Goal: Transaction & Acquisition: Purchase product/service

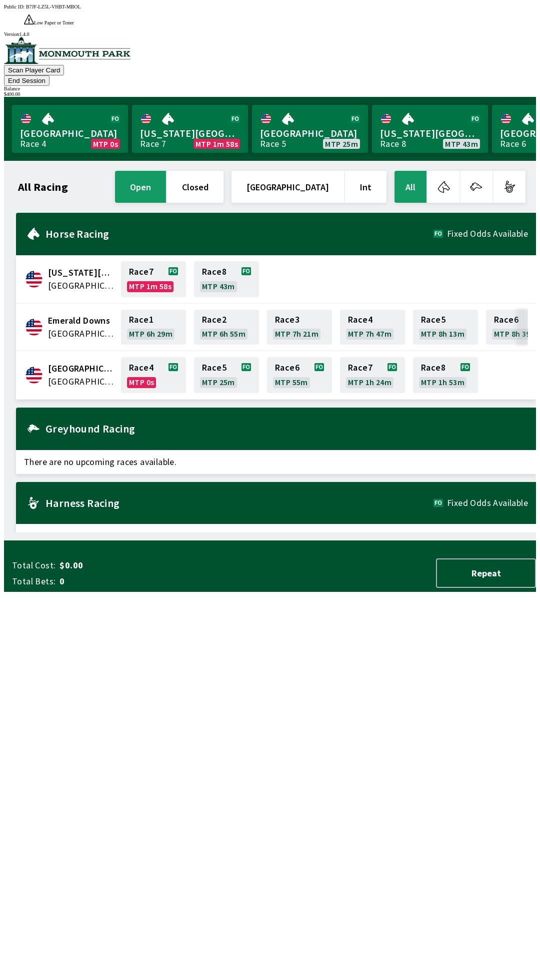
click at [109, 217] on div "Horse Racing Fixed Odds Available" at bounding box center [276, 234] width 520 height 42
click at [101, 230] on h2 "Horse Racing" at bounding box center [239, 234] width 388 height 8
click at [73, 230] on h2 "Horse Racing" at bounding box center [239, 234] width 388 height 8
click at [413, 171] on button "All" at bounding box center [410, 187] width 32 height 32
click at [490, 588] on button "Repeat" at bounding box center [486, 573] width 100 height 29
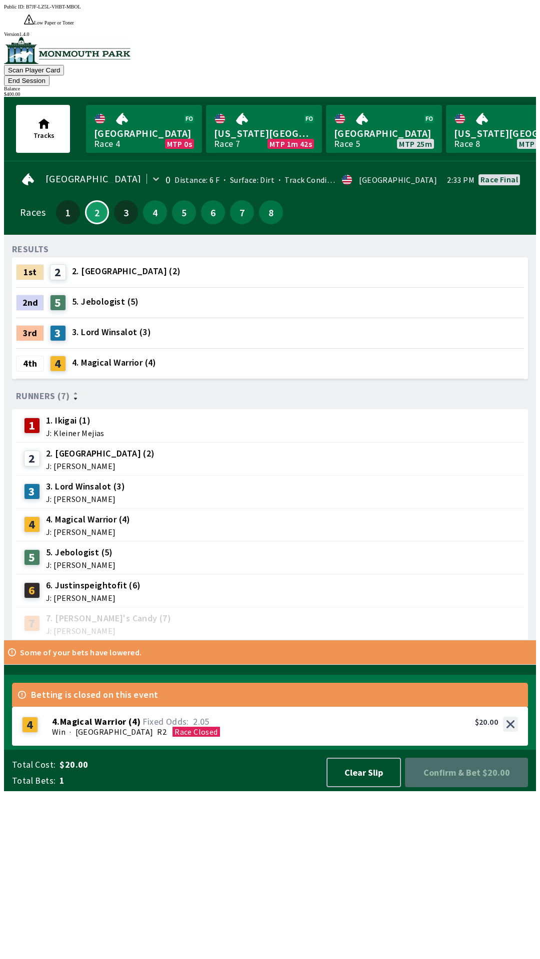
click at [49, 75] on button "End Session" at bounding box center [26, 80] width 45 height 10
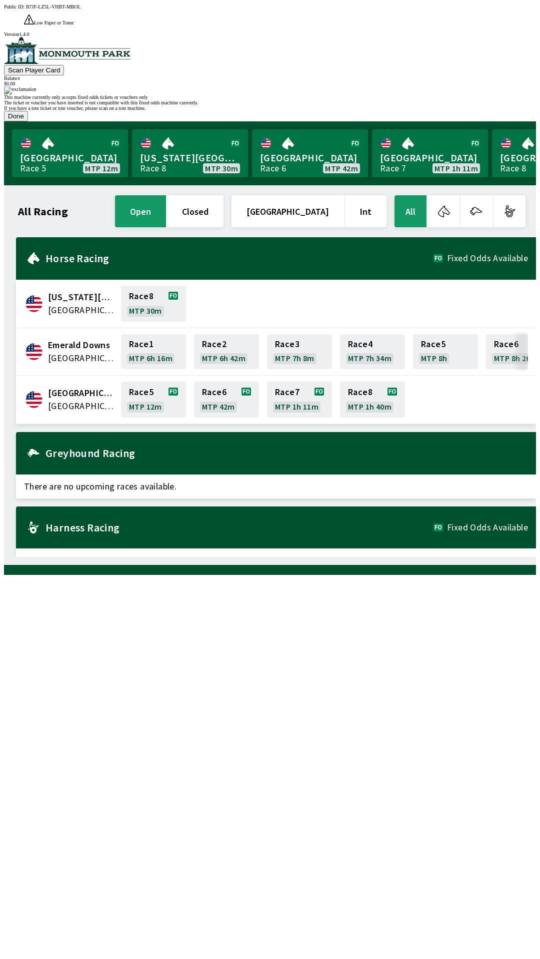
click at [28, 121] on button "Done" at bounding box center [16, 116] width 24 height 10
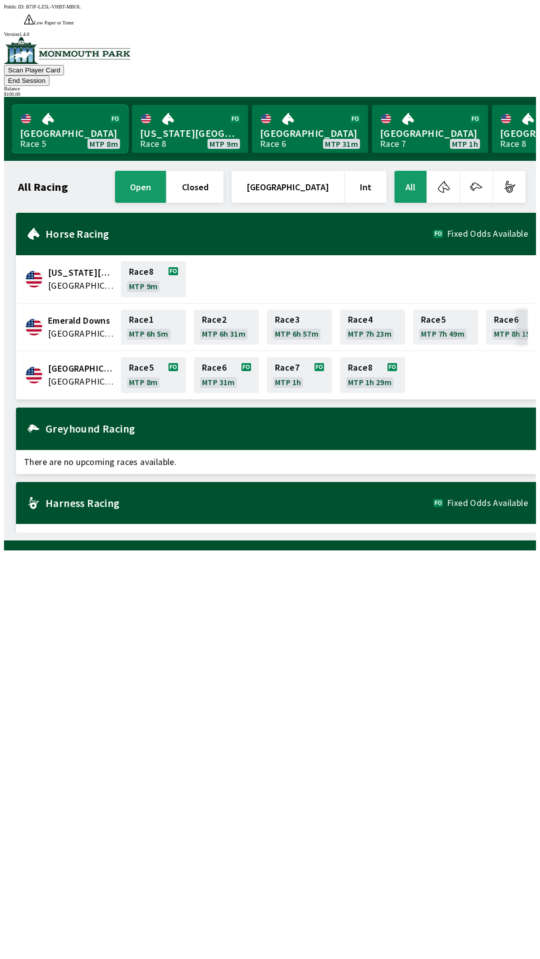
click at [45, 107] on link "[GEOGRAPHIC_DATA] Race 5 MTP 8m" at bounding box center [70, 129] width 116 height 48
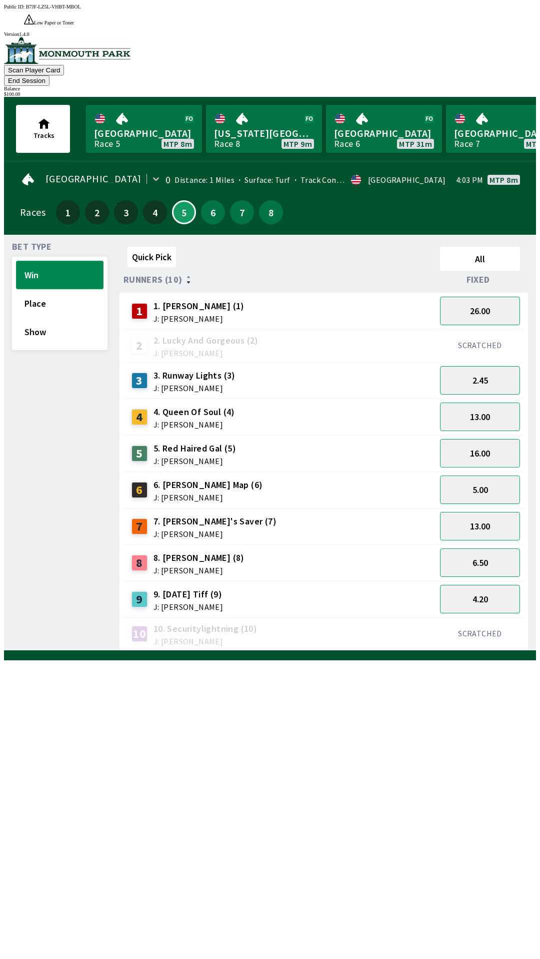
click at [61, 261] on button "Win" at bounding box center [59, 275] width 87 height 28
click at [34, 261] on button "Win" at bounding box center [59, 275] width 87 height 28
click at [143, 409] on div "4" at bounding box center [139, 417] width 16 height 16
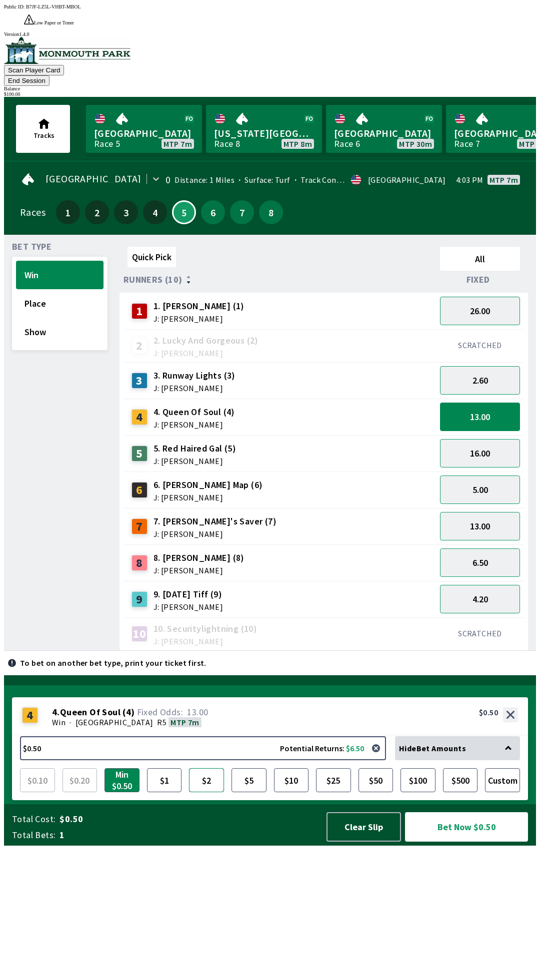
click at [207, 793] on button "$2" at bounding box center [206, 781] width 35 height 24
click at [465, 842] on button "Bet Now $2.00" at bounding box center [466, 826] width 123 height 29
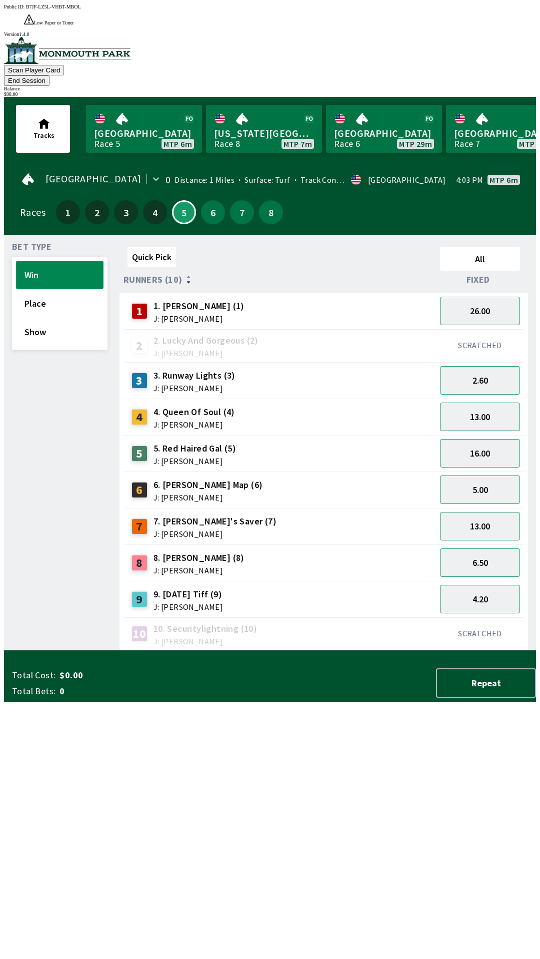
click at [62, 261] on button "Win" at bounding box center [59, 275] width 87 height 28
click at [139, 373] on div "3" at bounding box center [139, 381] width 16 height 16
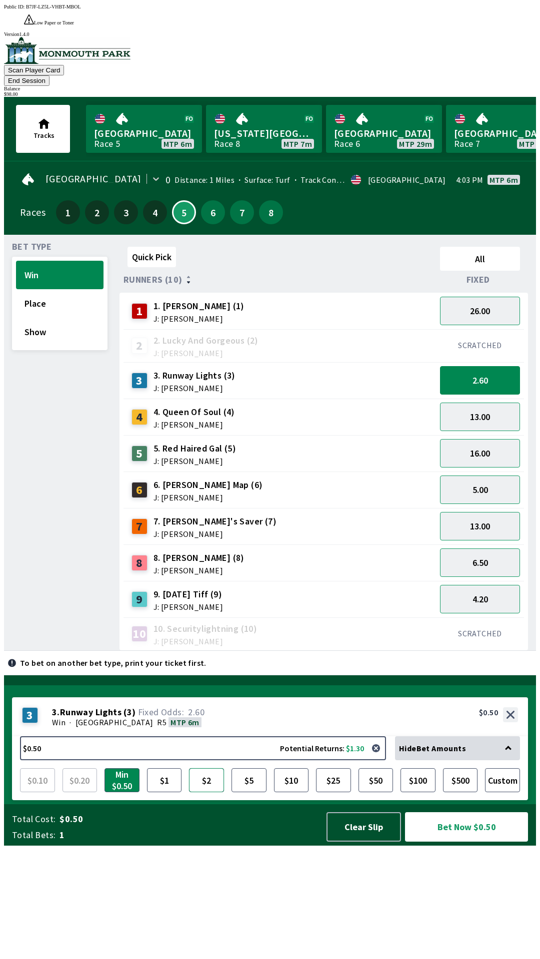
click at [205, 793] on button "$2" at bounding box center [206, 781] width 35 height 24
click at [466, 842] on button "Bet Now $2.00" at bounding box center [466, 826] width 123 height 29
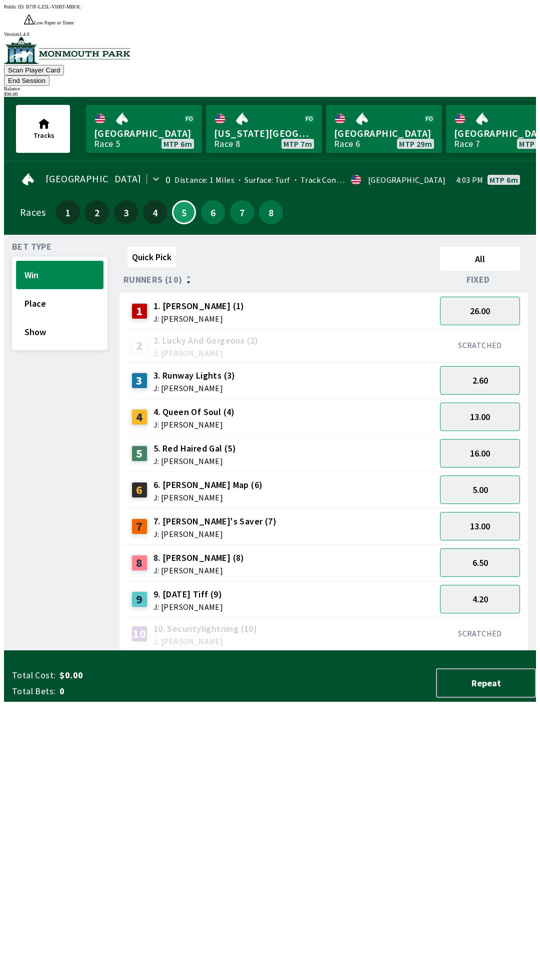
click at [60, 261] on button "Win" at bounding box center [59, 275] width 87 height 28
click at [136, 482] on div "6" at bounding box center [139, 490] width 16 height 16
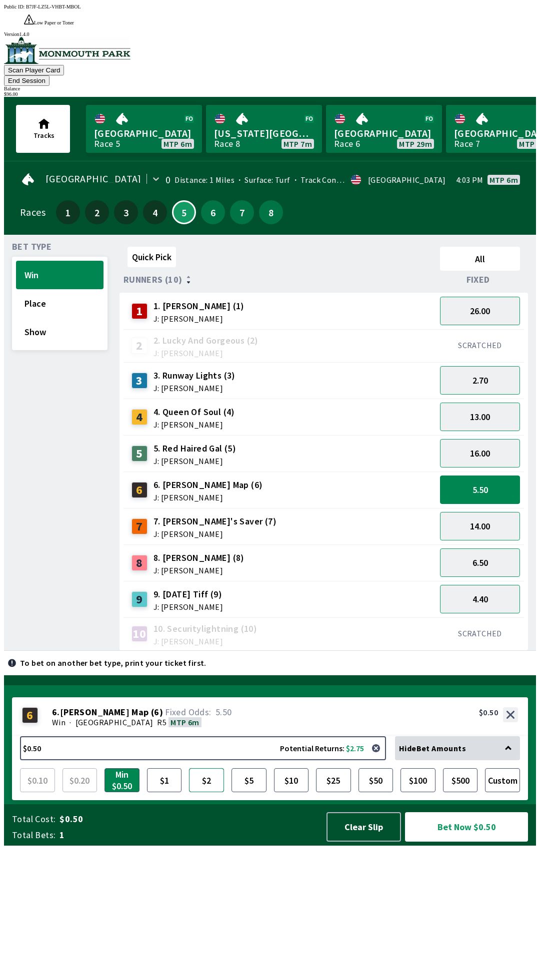
click at [208, 793] on button "$2" at bounding box center [206, 781] width 35 height 24
click at [462, 842] on button "Bet Now $2.00" at bounding box center [466, 826] width 123 height 29
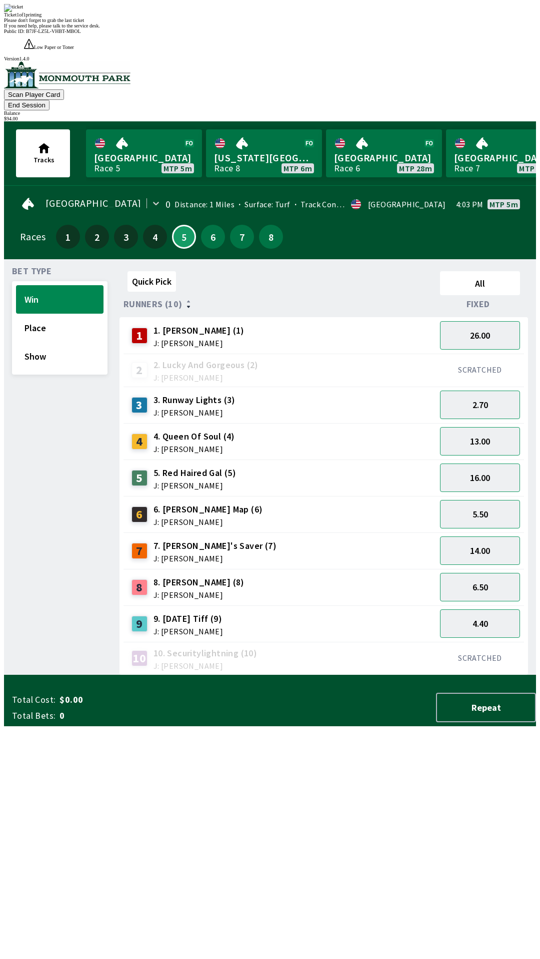
click at [360, 358] on div "2 2. Lucky And Gorgeous (2) J: [PERSON_NAME]" at bounding box center [279, 370] width 304 height 25
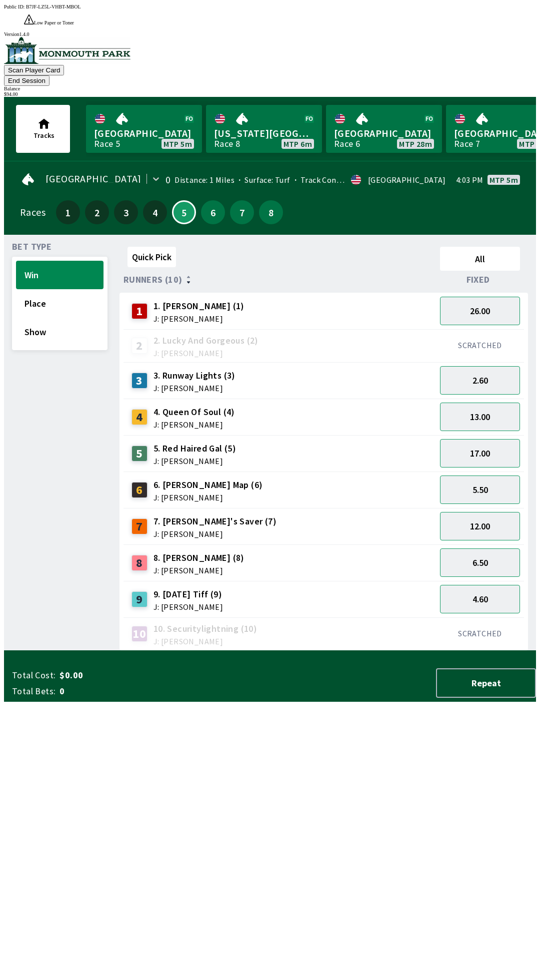
click at [33, 243] on div "Bet Type Win Place Show" at bounding box center [59, 447] width 95 height 408
click at [67, 261] on button "Win" at bounding box center [59, 275] width 87 height 28
click at [136, 303] on div "1" at bounding box center [139, 311] width 16 height 16
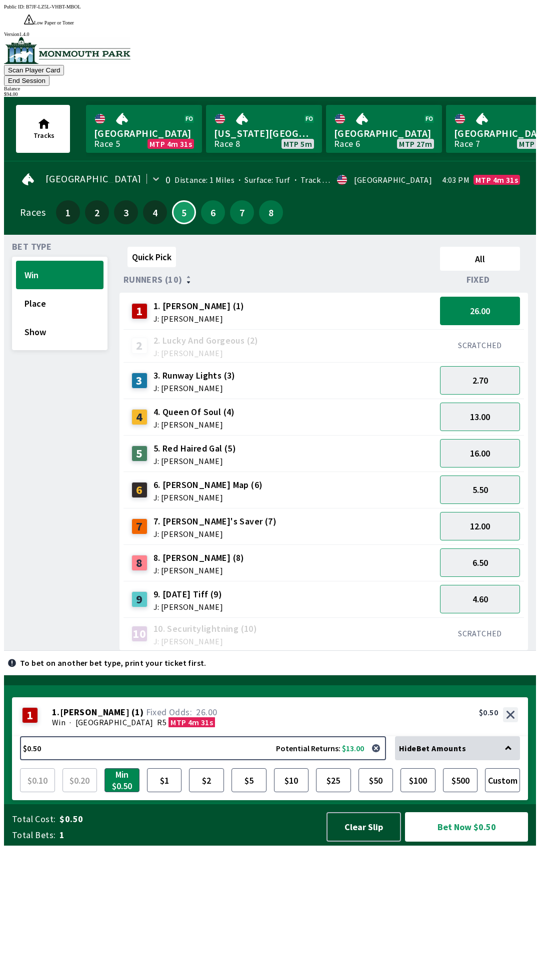
click at [334, 581] on div "9 9. [DATE] Tiff (9) J: [PERSON_NAME]" at bounding box center [279, 599] width 312 height 36
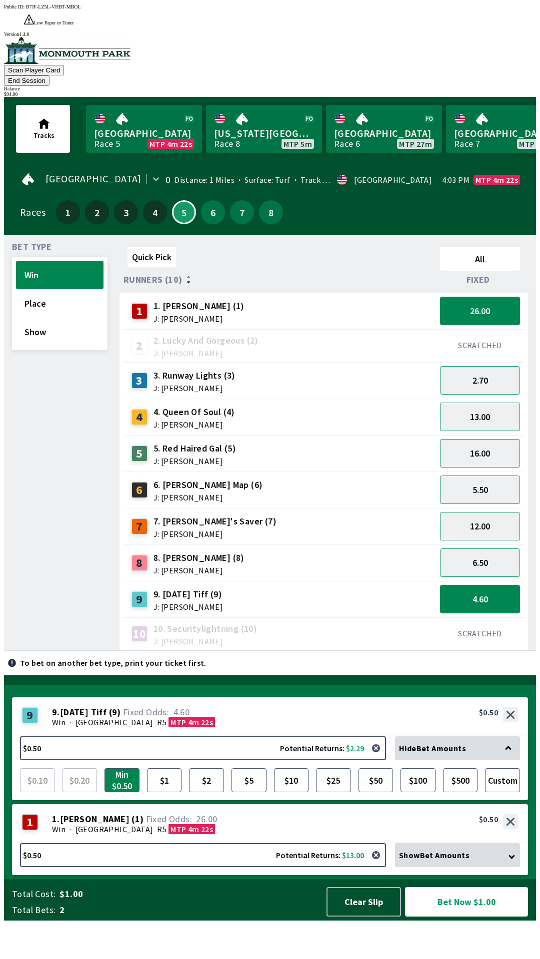
click at [469, 917] on button "Bet Now $1.00" at bounding box center [466, 901] width 123 height 29
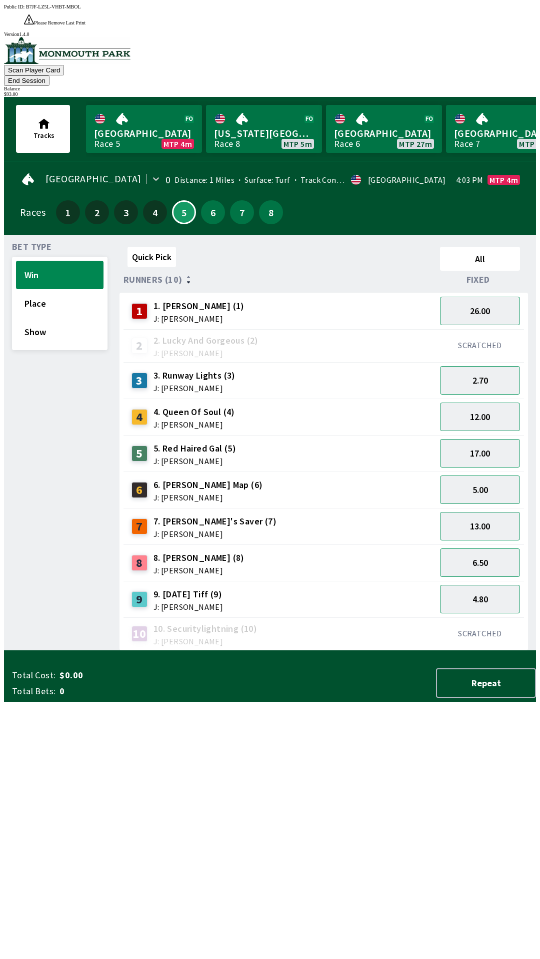
click at [49, 75] on button "End Session" at bounding box center [26, 80] width 45 height 10
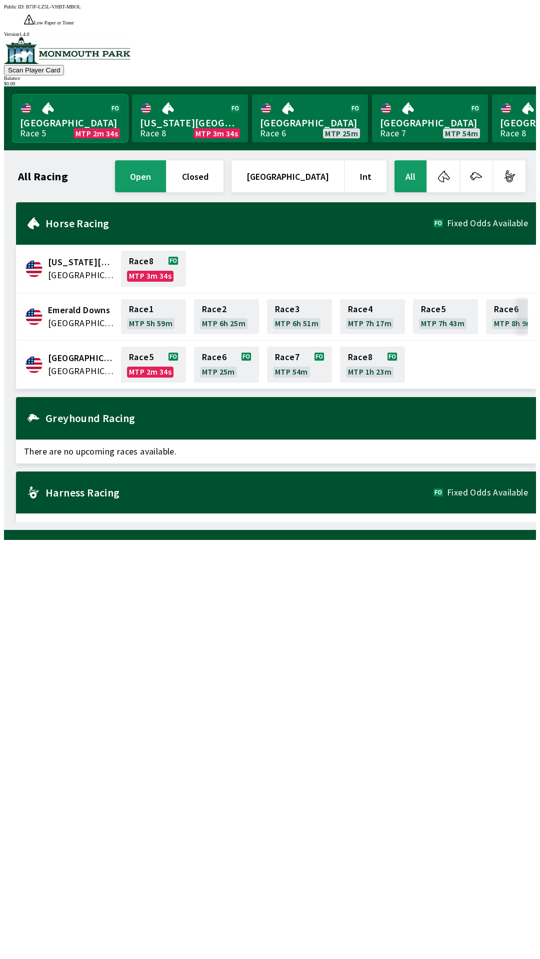
click at [83, 106] on link "Monmouth Park Race 5 MTP 2m 34s" at bounding box center [70, 118] width 116 height 48
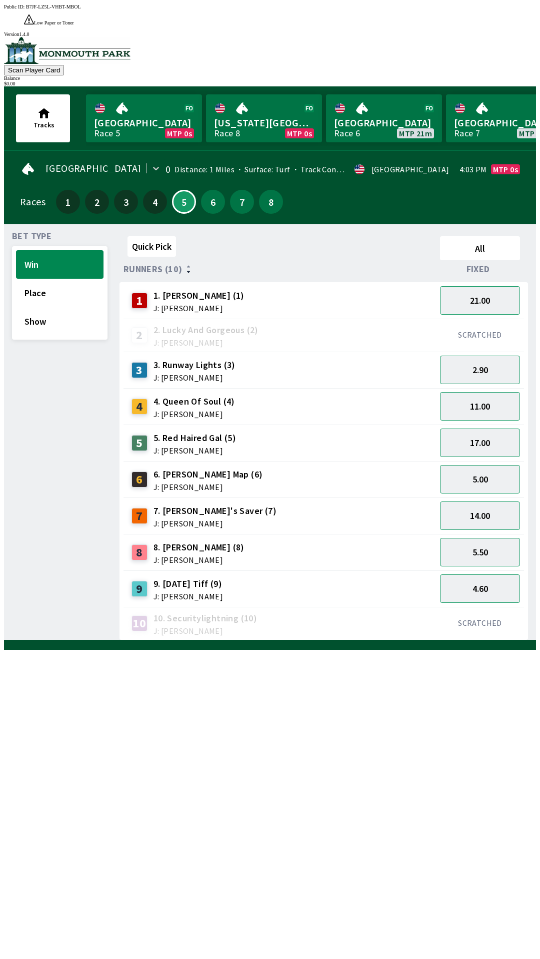
click at [232, 467] on div "6 6. [PERSON_NAME] Map (6) J: [PERSON_NAME]" at bounding box center [279, 479] width 304 height 25
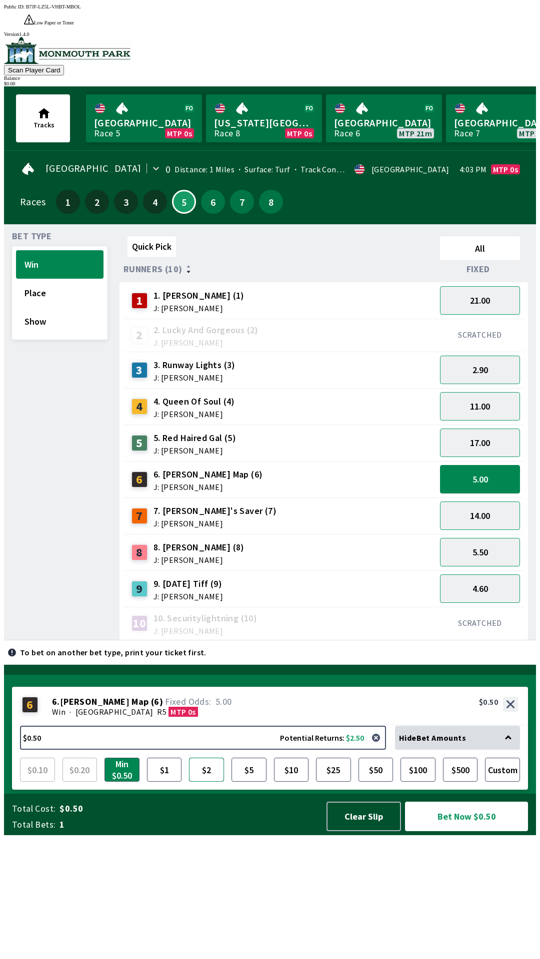
click at [205, 782] on button "$2" at bounding box center [206, 770] width 35 height 24
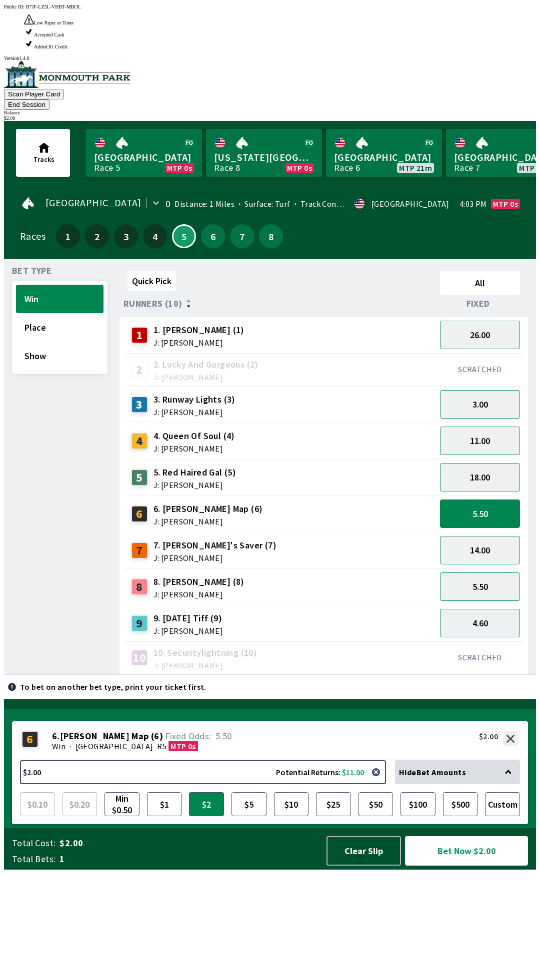
click at [463, 866] on button "Bet Now $2.00" at bounding box center [466, 850] width 123 height 29
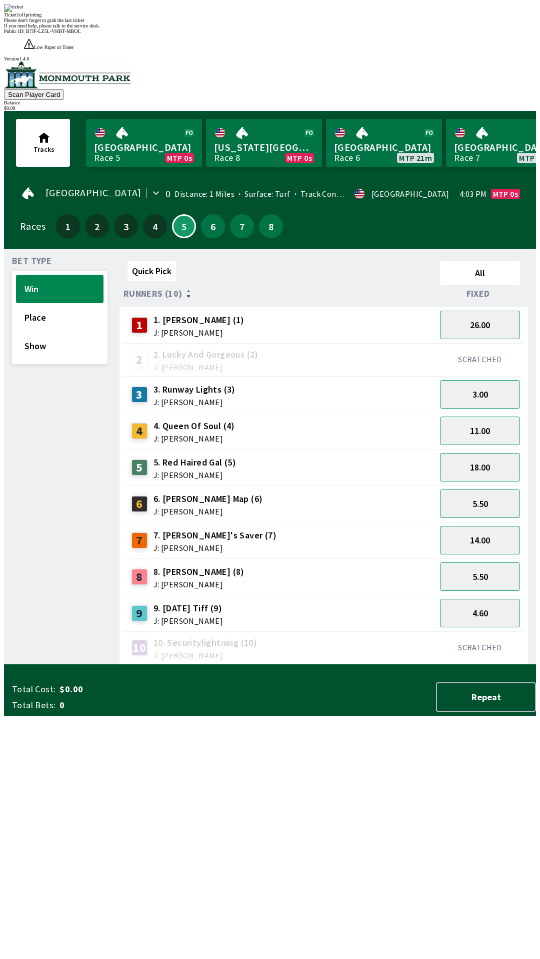
click at [342, 665] on div "Quick Pick All Runners (10) Fixed 1 1. [PERSON_NAME] (1) J: [PERSON_NAME] 26.00…" at bounding box center [327, 461] width 416 height 408
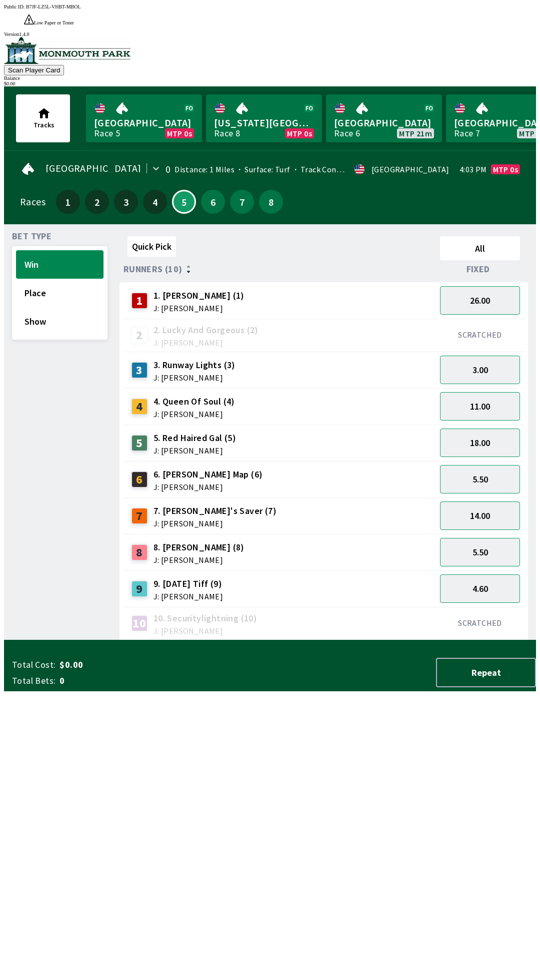
click at [252, 468] on div "6 6. [PERSON_NAME] Map (6) J: [PERSON_NAME]" at bounding box center [279, 479] width 304 height 25
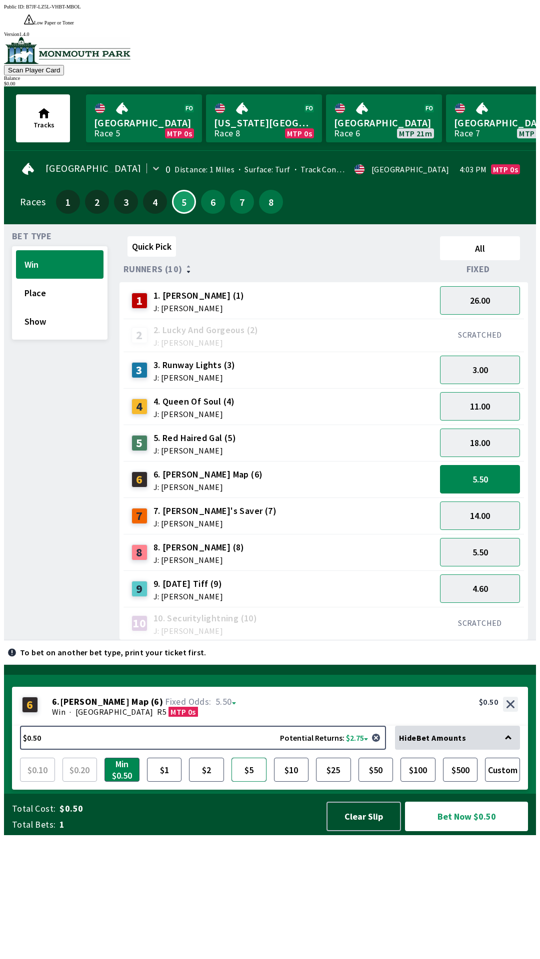
click at [258, 782] on button "$5" at bounding box center [248, 770] width 35 height 24
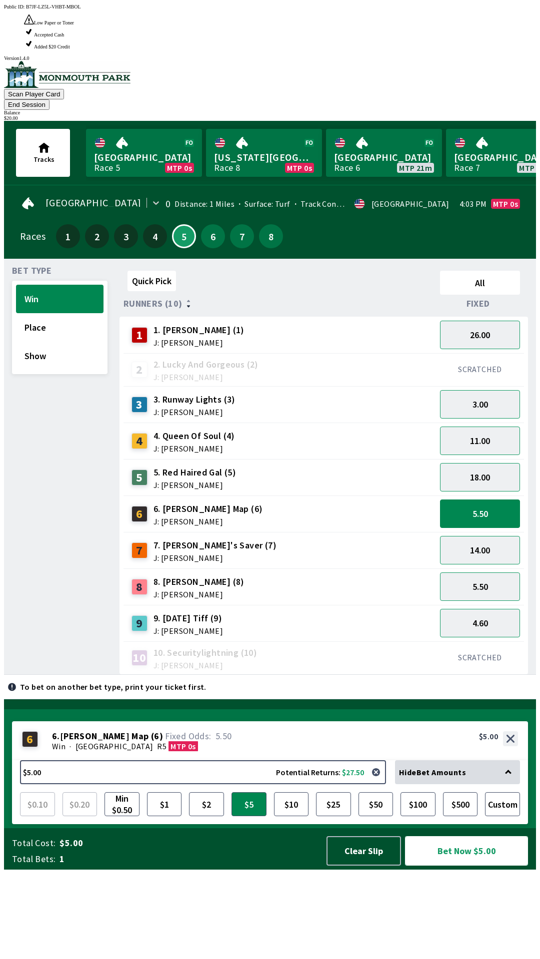
click at [470, 866] on button "Bet Now $5.00" at bounding box center [466, 850] width 123 height 29
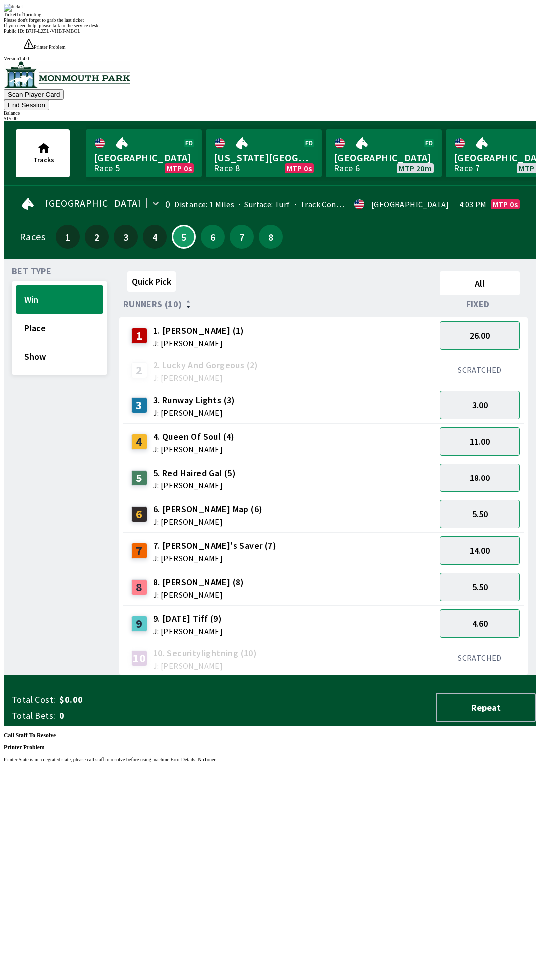
click at [330, 17] on div "Ticket 1 of 1 printing" at bounding box center [270, 14] width 532 height 5
click at [100, 28] on span "If you need help, please talk to the service desk." at bounding box center [52, 25] width 96 height 5
click at [335, 28] on div "Ticket 1 of 1 printing Please don't forget to grab the last ticket If you need …" at bounding box center [270, 16] width 532 height 24
click at [100, 28] on span "If you need help, please talk to the service desk." at bounding box center [52, 25] width 96 height 5
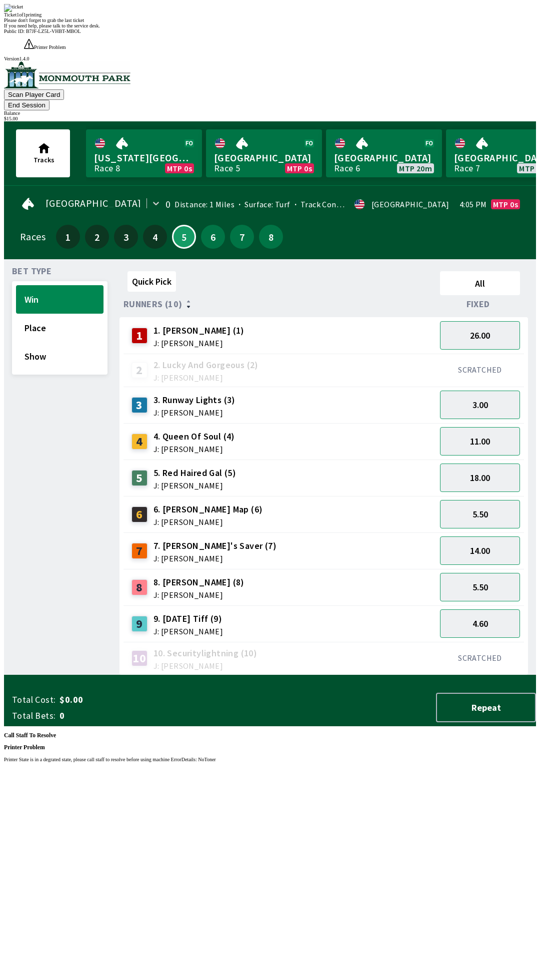
click at [100, 28] on span "If you need help, please talk to the service desk." at bounding box center [52, 25] width 96 height 5
click at [318, 757] on div "Ticket 1 of 1 printing Please don't forget to grab the last ticket If you need …" at bounding box center [270, 483] width 532 height 959
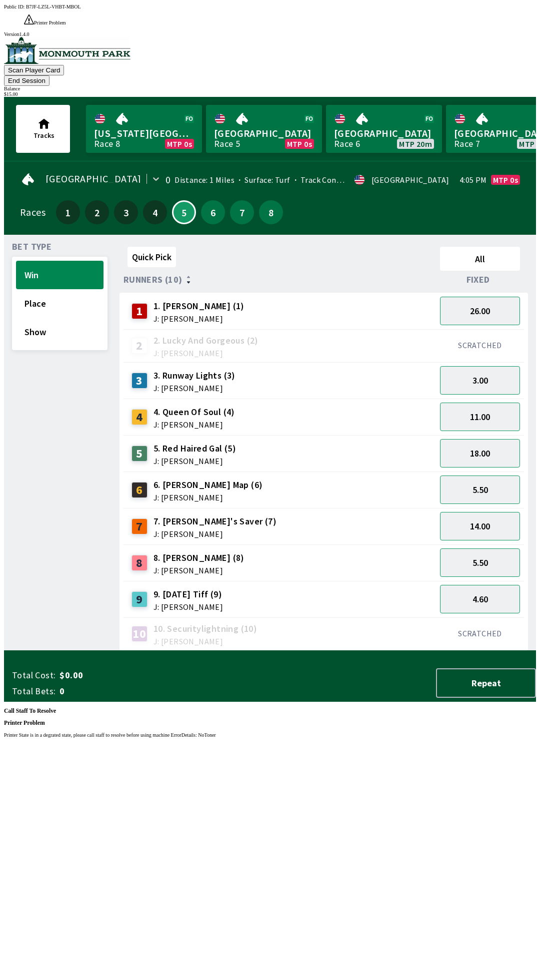
click at [329, 506] on div "Public ID: B7JF-LZ5L-VHBT-MBOL Printer Problem Printer State is in a degrated s…" at bounding box center [270, 483] width 532 height 959
click at [49, 425] on div "Public ID: B7JF-LZ5L-VHBT-MBOL Printer Problem Printer State is in a degrated s…" at bounding box center [270, 483] width 532 height 959
click at [241, 510] on div "Public ID: B7JF-LZ5L-VHBT-MBOL Printer Problem Printer State is in a degrated s…" at bounding box center [270, 483] width 532 height 959
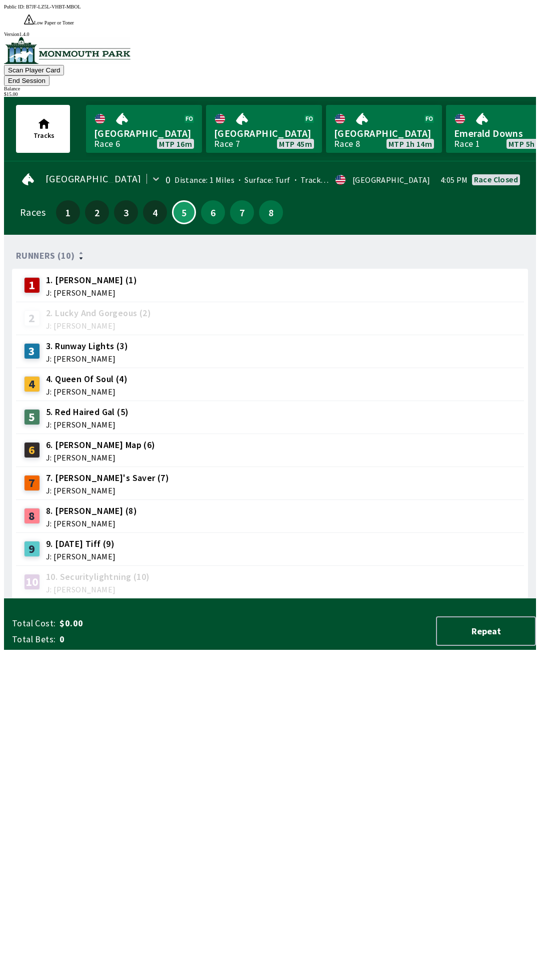
click at [505, 91] on div "$ 15.00" at bounding box center [270, 93] width 532 height 5
click at [49, 75] on button "End Session" at bounding box center [26, 80] width 45 height 10
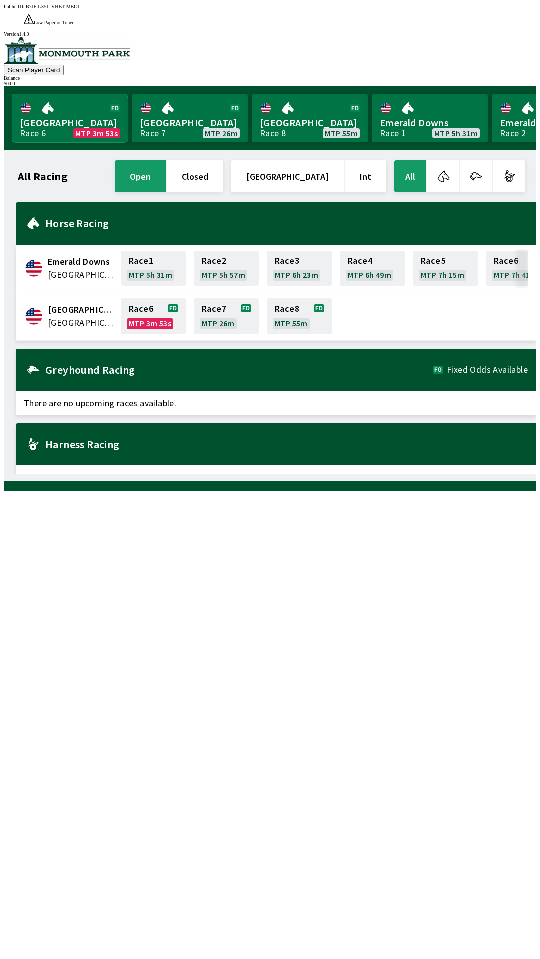
click at [72, 103] on link "Monmouth Park Race 6 MTP 3m 53s" at bounding box center [70, 118] width 116 height 48
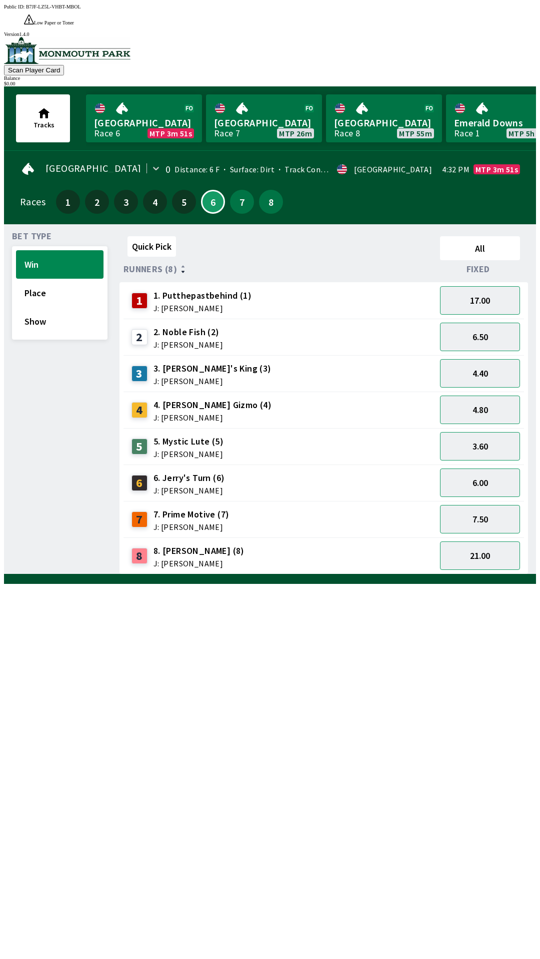
click at [283, 471] on div "6 6. [PERSON_NAME]'s Turn (6) J: [PERSON_NAME]" at bounding box center [279, 483] width 304 height 25
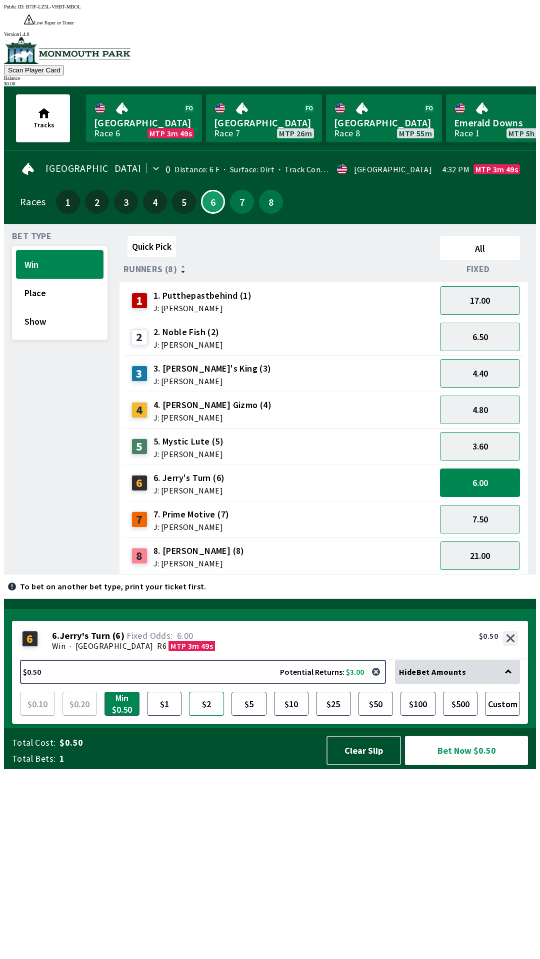
click at [206, 716] on button "$2" at bounding box center [206, 704] width 35 height 24
click at [305, 398] on div "4 4. [PERSON_NAME] Gizmo (4) J: [PERSON_NAME]" at bounding box center [279, 410] width 304 height 25
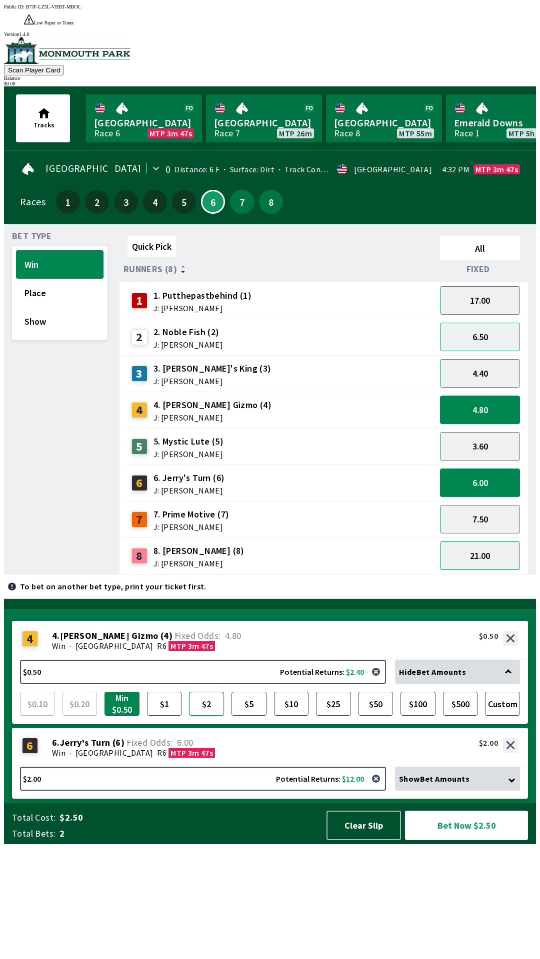
click at [208, 716] on button "$2" at bounding box center [206, 704] width 35 height 24
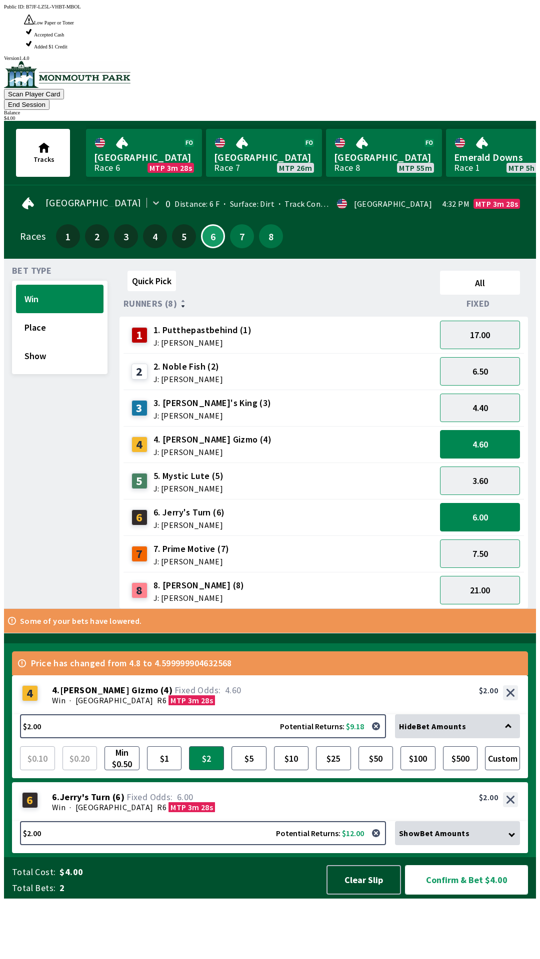
click at [483, 895] on button "Confirm & Bet $4.00" at bounding box center [466, 879] width 123 height 29
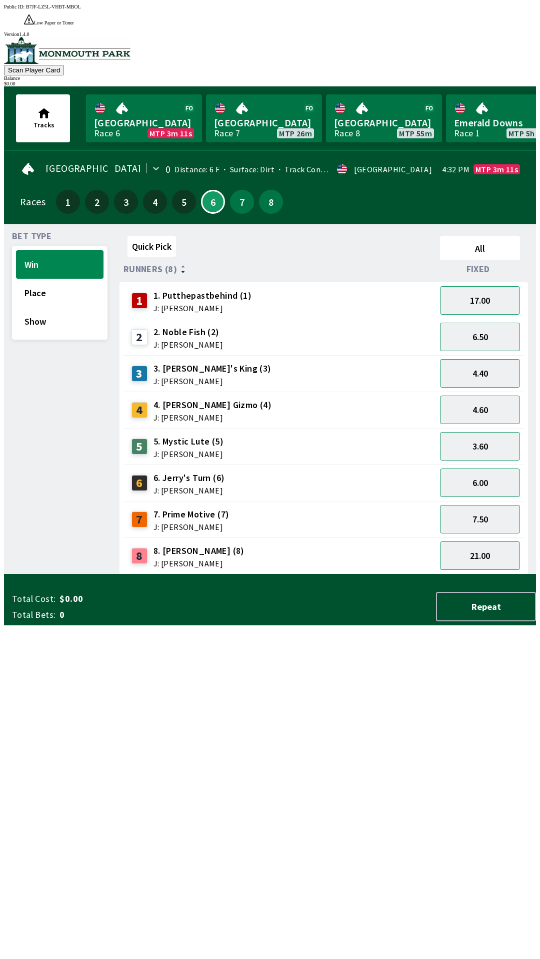
click at [256, 361] on div "3 3. [PERSON_NAME]'s King (3) J: [PERSON_NAME]" at bounding box center [279, 373] width 304 height 25
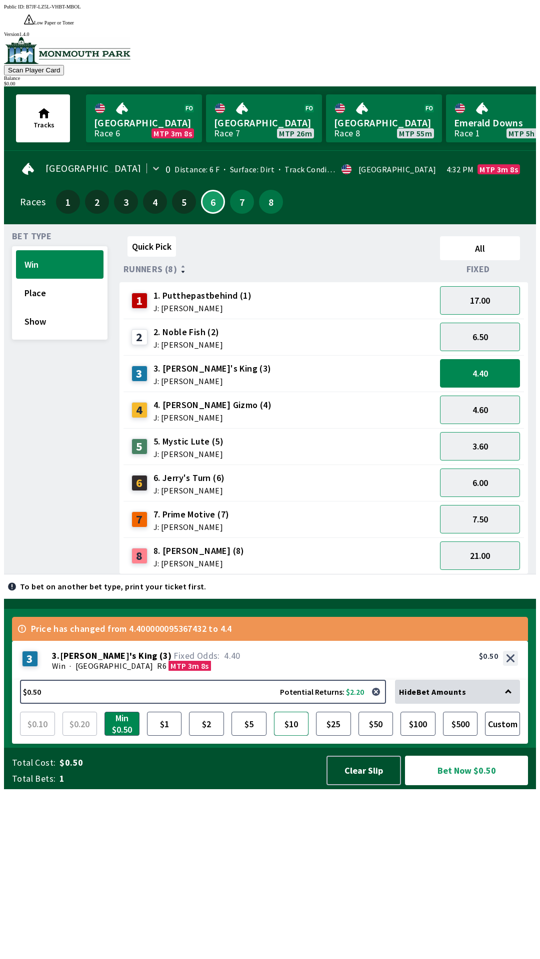
click at [294, 736] on button "$10" at bounding box center [291, 724] width 35 height 24
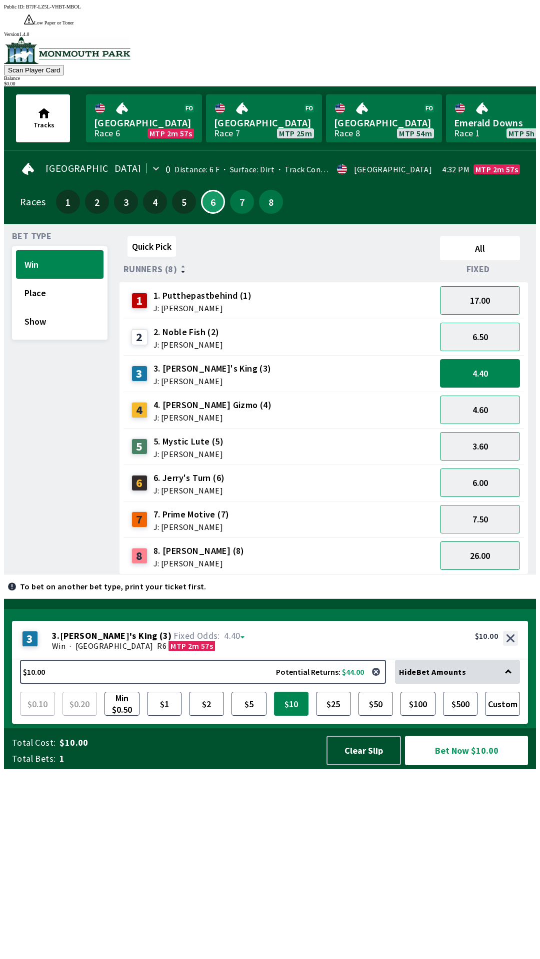
click at [274, 692] on button "$10" at bounding box center [291, 704] width 35 height 24
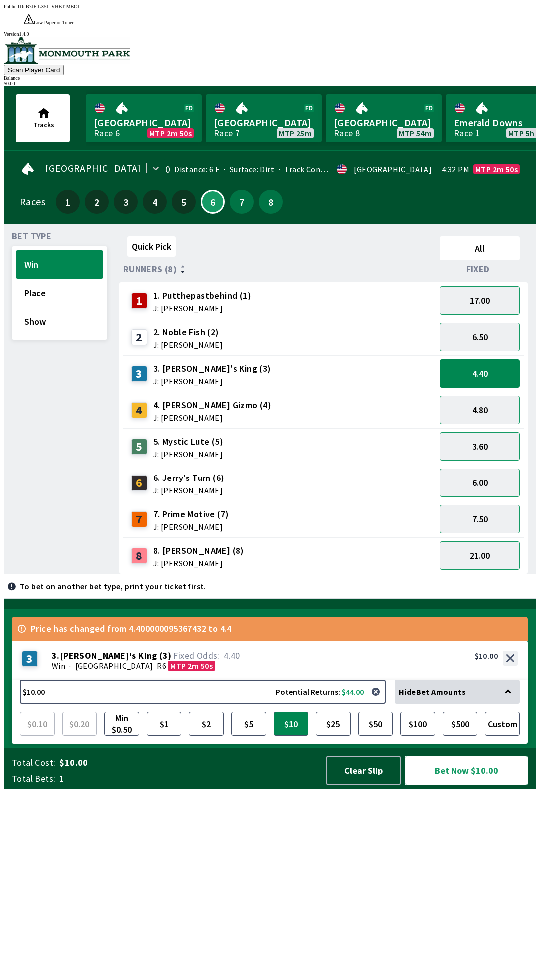
click at [471, 786] on button "Bet Now $10.00" at bounding box center [466, 770] width 123 height 29
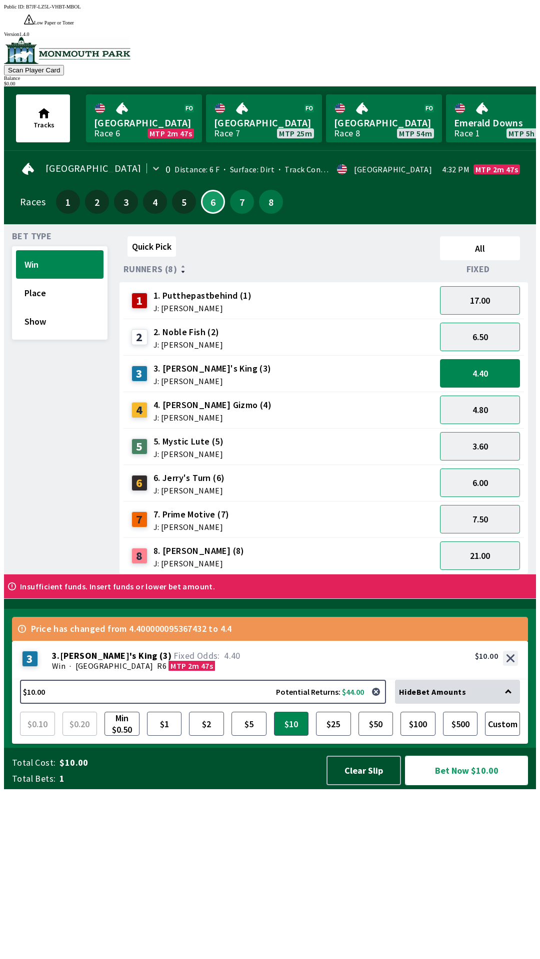
click at [460, 786] on button "Bet Now $10.00" at bounding box center [466, 770] width 123 height 29
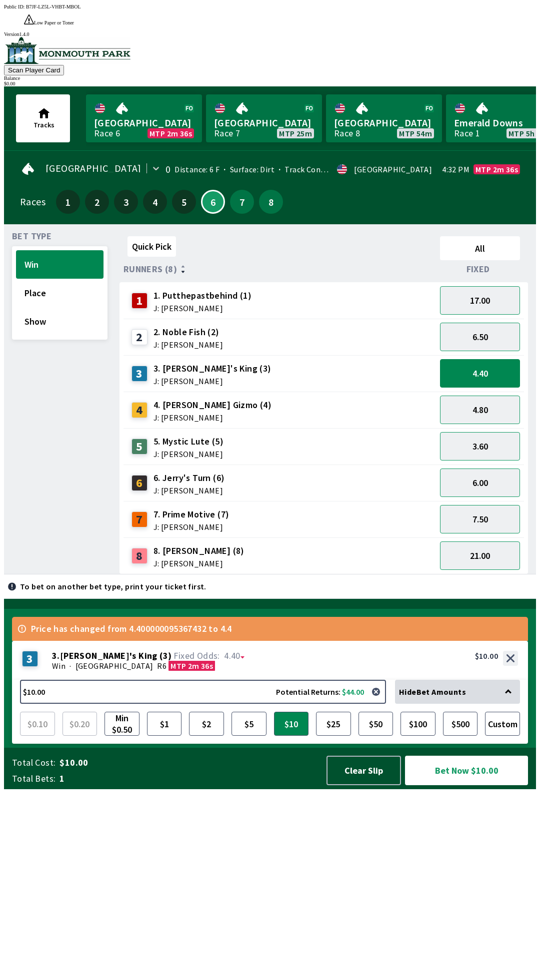
click at [282, 471] on div "6 6. [PERSON_NAME]'s Turn (6) J: [PERSON_NAME]" at bounding box center [279, 483] width 304 height 25
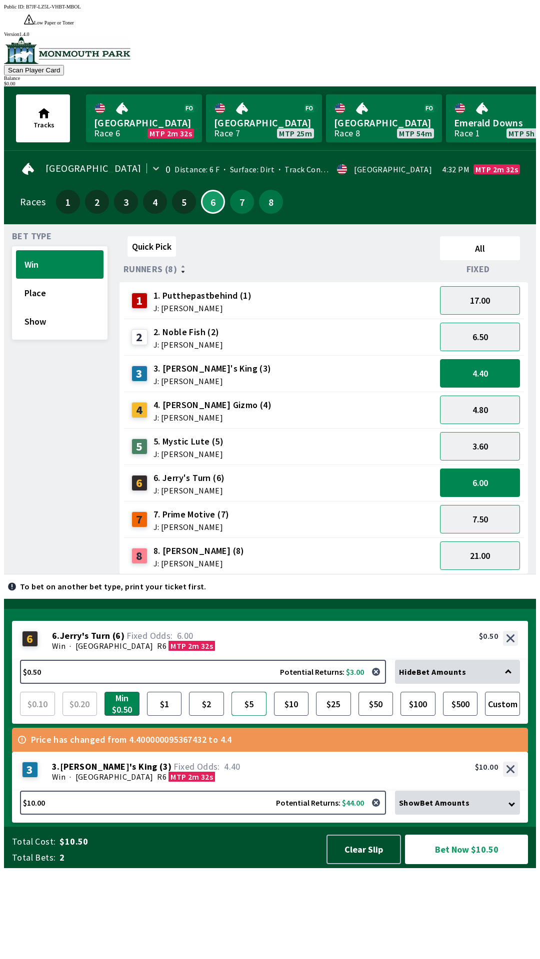
click at [253, 716] on button "$5" at bounding box center [248, 704] width 35 height 24
click at [459, 864] on button "Bet Now $15.00" at bounding box center [466, 849] width 123 height 29
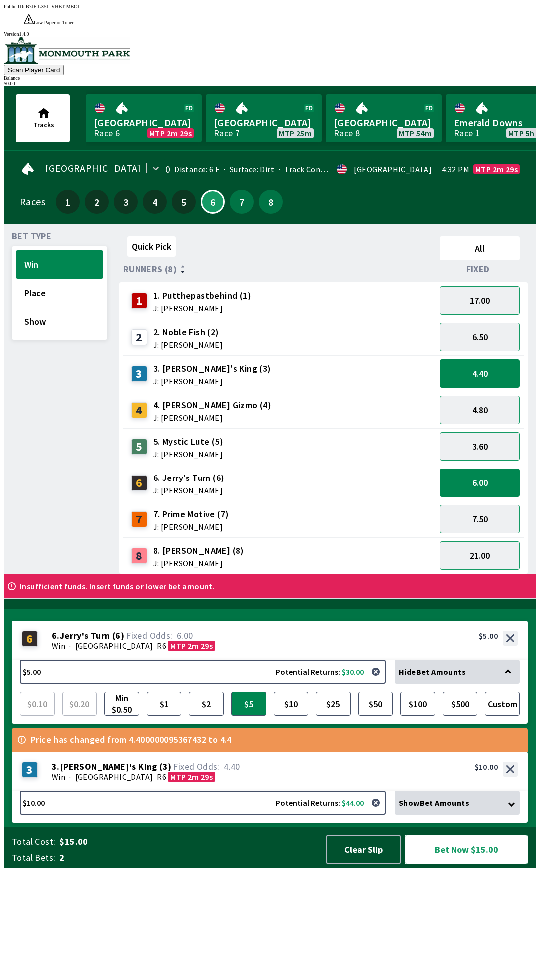
click at [487, 864] on button "Bet Now $15.00" at bounding box center [466, 849] width 123 height 29
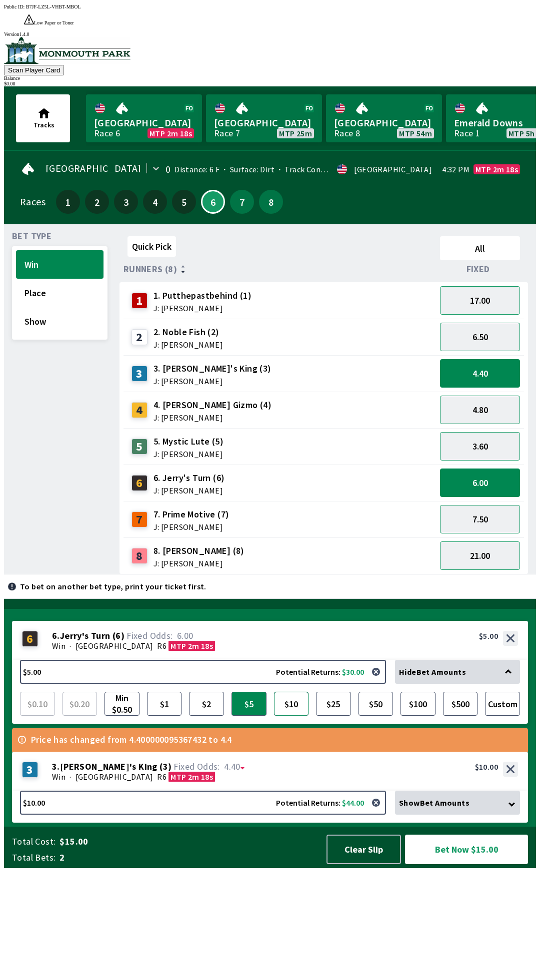
click at [295, 716] on button "$10" at bounding box center [291, 704] width 35 height 24
click at [322, 471] on div "6 6. [PERSON_NAME]'s Turn (6) J: [PERSON_NAME]" at bounding box center [279, 483] width 304 height 25
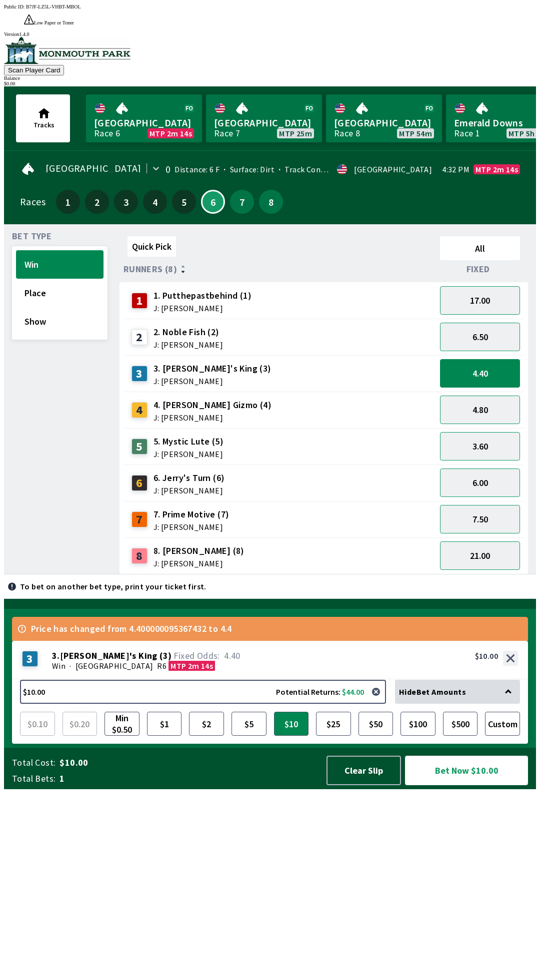
click at [463, 786] on button "Bet Now $10.00" at bounding box center [466, 770] width 123 height 29
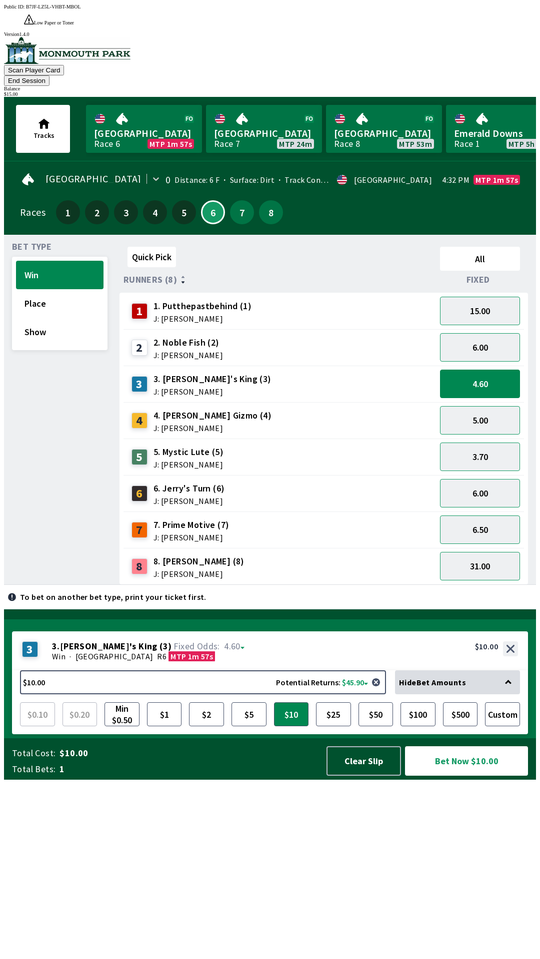
click at [331, 481] on div "6 6. [PERSON_NAME]'s Turn (6) J: [PERSON_NAME]" at bounding box center [279, 493] width 304 height 25
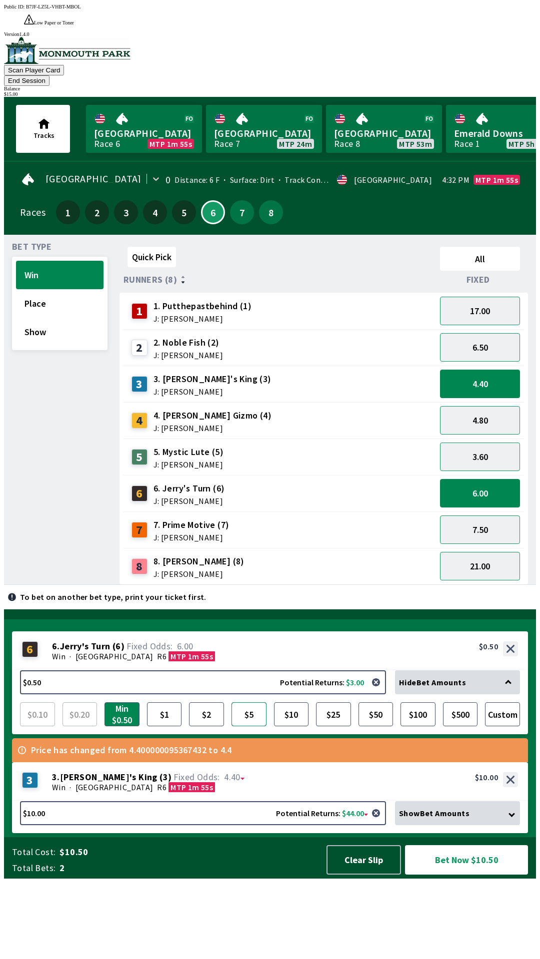
click at [248, 727] on button "$5" at bounding box center [248, 715] width 35 height 24
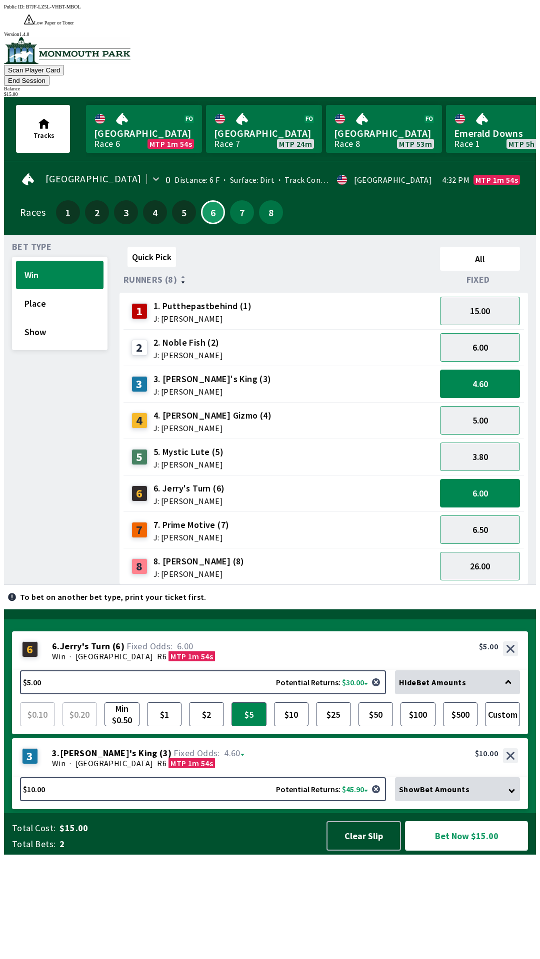
click at [457, 851] on button "Bet Now $15.00" at bounding box center [466, 835] width 123 height 29
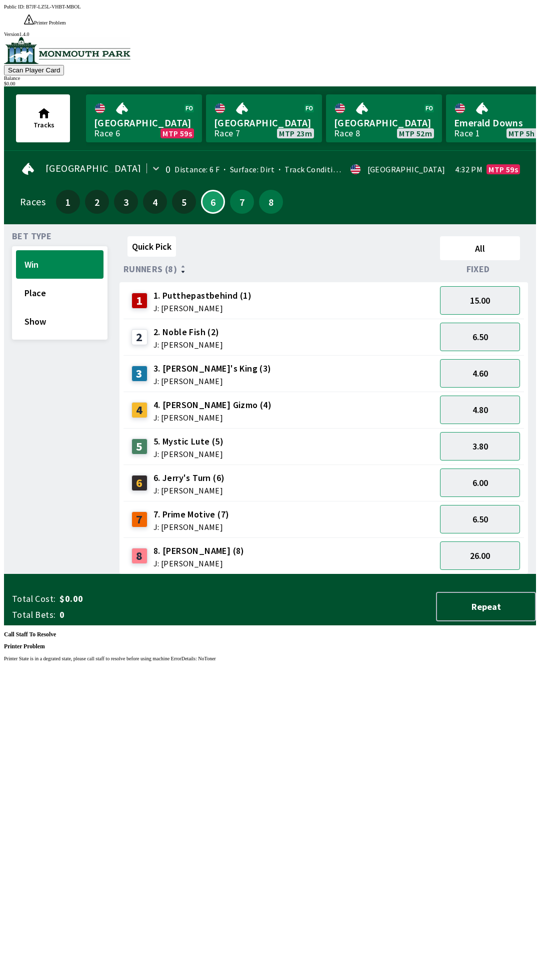
click at [324, 500] on div "Public ID: B7JF-LZ5L-VHBT-MBOL Printer Problem Printer State is in a degrated s…" at bounding box center [270, 483] width 532 height 959
click at [270, 422] on div "Public ID: B7JF-LZ5L-VHBT-MBOL Printer Problem Printer State is in a degrated s…" at bounding box center [270, 483] width 532 height 959
click at [98, 738] on div "Public ID: B7JF-LZ5L-VHBT-MBOL Printer Problem Printer State is in a degrated s…" at bounding box center [270, 483] width 532 height 959
click at [233, 766] on div "Public ID: B7JF-LZ5L-VHBT-MBOL Printer Problem Printer State is in a degrated s…" at bounding box center [270, 483] width 532 height 959
click at [262, 785] on div "Public ID: B7JF-LZ5L-VHBT-MBOL Printer Problem Printer State is in a degrated s…" at bounding box center [270, 483] width 532 height 959
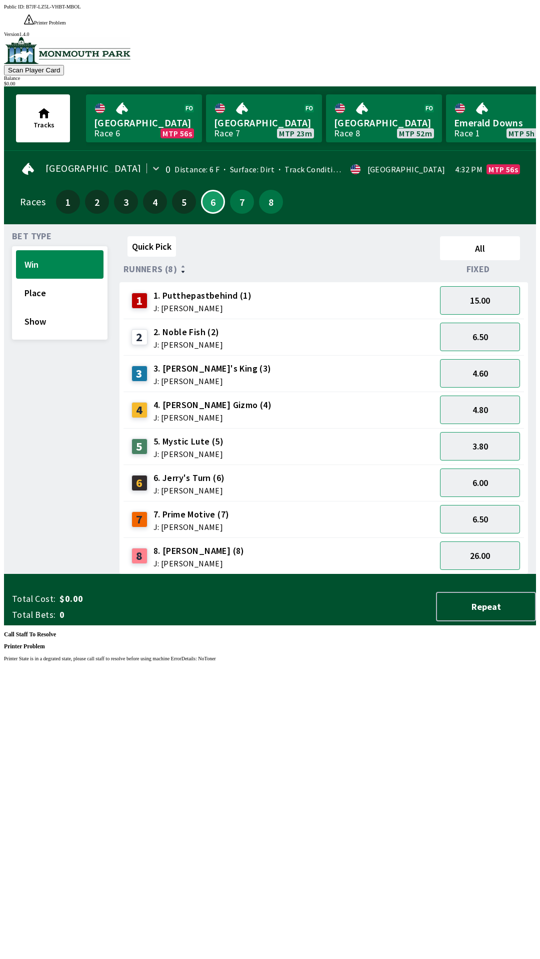
click at [488, 941] on div "Public ID: B7JF-LZ5L-VHBT-MBOL Printer Problem Printer State is in a degrated s…" at bounding box center [270, 483] width 532 height 959
click at [278, 839] on div "Public ID: B7JF-LZ5L-VHBT-MBOL Printer Problem Printer State is in a degrated s…" at bounding box center [270, 483] width 532 height 959
